Goal: Task Accomplishment & Management: Use online tool/utility

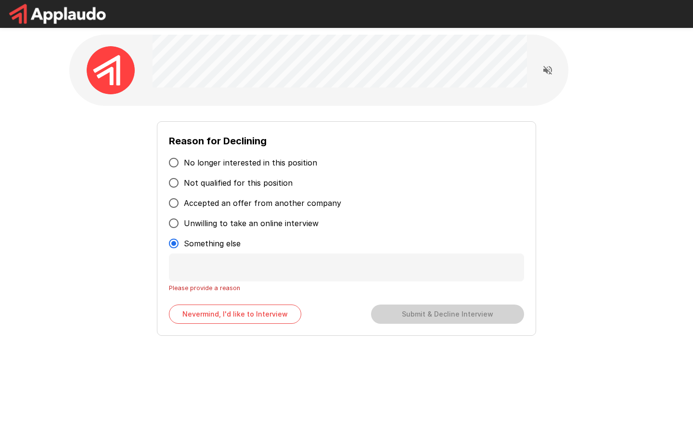
click at [235, 314] on button "Nevermind, I'd like to Interview" at bounding box center [235, 314] width 132 height 19
